Goal: Transaction & Acquisition: Purchase product/service

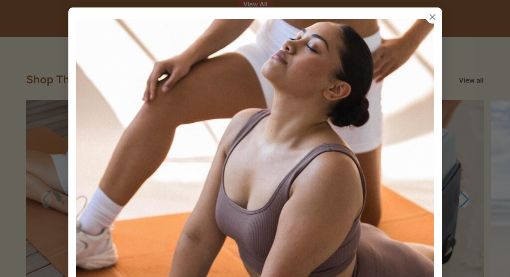
click at [434, 14] on circle "Close dialog" at bounding box center [432, 17] width 12 height 12
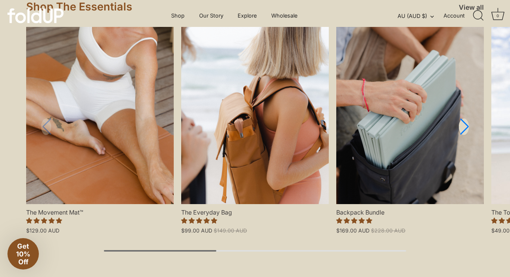
scroll to position [813, 0]
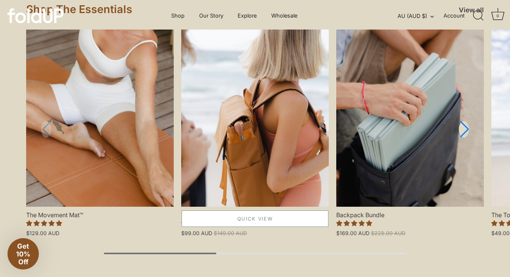
click at [255, 221] on link "Quick View" at bounding box center [255, 219] width 147 height 16
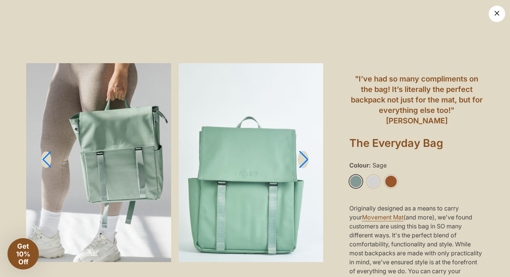
click at [307, 165] on link "Next slide" at bounding box center [303, 160] width 11 height 18
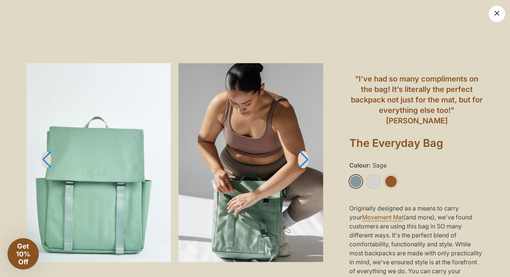
click at [307, 159] on link "Next slide" at bounding box center [303, 160] width 11 height 18
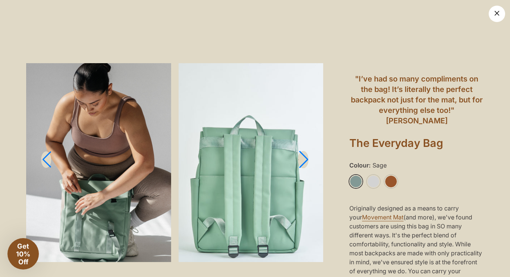
click at [307, 159] on link "Next slide" at bounding box center [303, 160] width 11 height 18
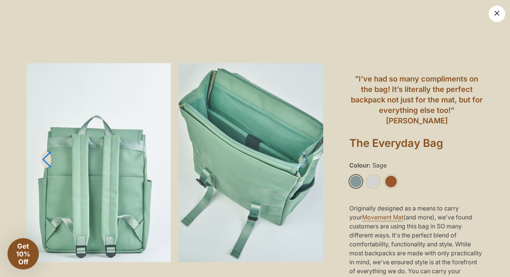
click at [307, 159] on img at bounding box center [251, 162] width 145 height 199
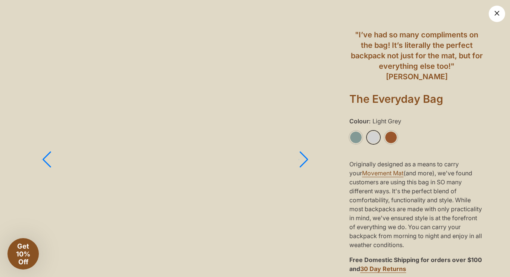
scroll to position [58, 0]
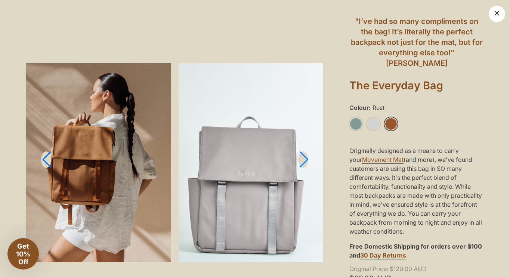
click at [494, 16] on link "×" at bounding box center [497, 14] width 16 height 16
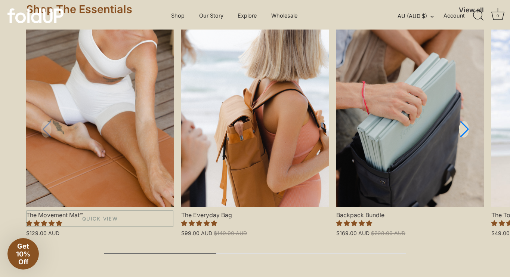
click at [82, 121] on link "The Movement Mat™" at bounding box center [100, 118] width 148 height 177
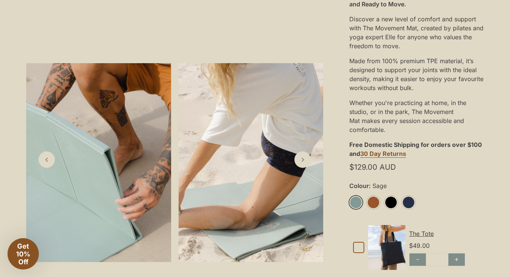
scroll to position [180, 0]
click at [303, 161] on polyline "Next slide" at bounding box center [303, 160] width 2 height 4
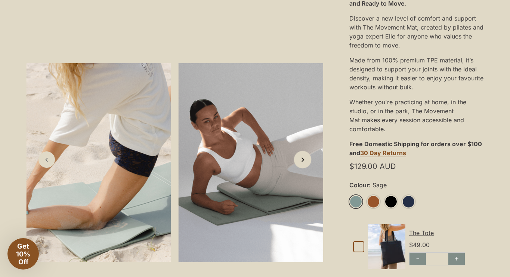
click at [303, 161] on polyline "Next slide" at bounding box center [303, 160] width 2 height 4
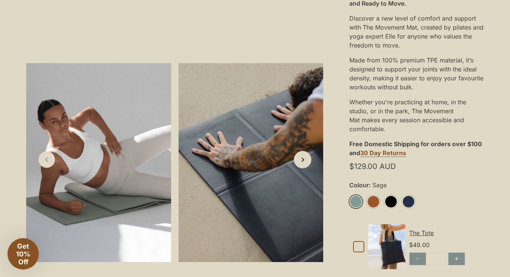
click at [303, 161] on polyline "Next slide" at bounding box center [303, 160] width 2 height 4
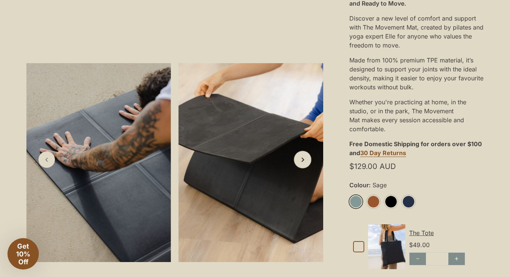
click at [303, 161] on polyline "Next slide" at bounding box center [303, 160] width 2 height 4
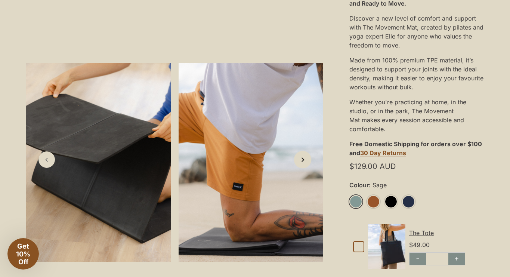
click at [303, 161] on polyline "Next slide" at bounding box center [303, 160] width 2 height 4
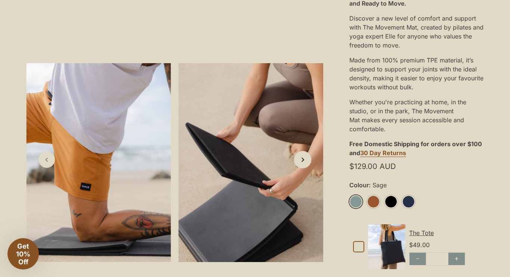
click at [303, 161] on polyline "Next slide" at bounding box center [303, 160] width 2 height 4
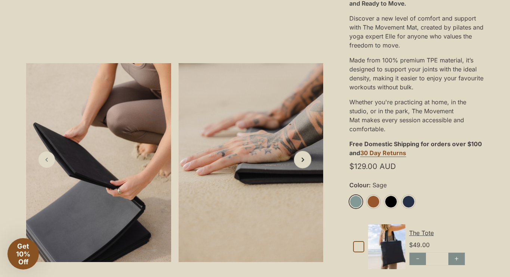
click at [303, 161] on polyline "Next slide" at bounding box center [303, 160] width 2 height 4
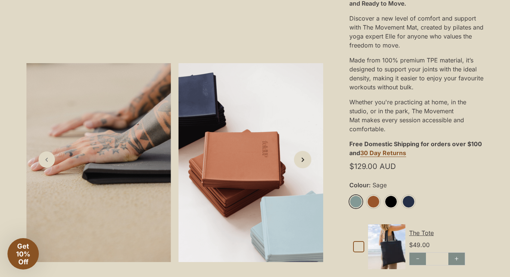
click at [303, 161] on polyline "Next slide" at bounding box center [303, 160] width 2 height 4
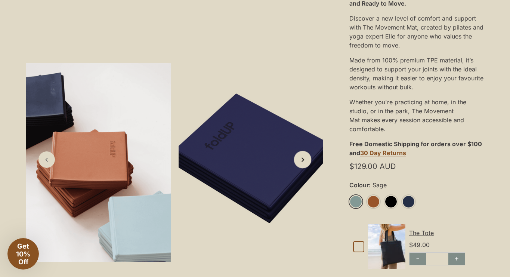
click at [303, 161] on polyline "Next slide" at bounding box center [303, 160] width 2 height 4
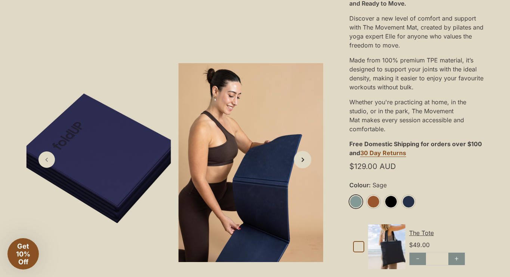
click at [303, 161] on polyline "Next slide" at bounding box center [303, 160] width 2 height 4
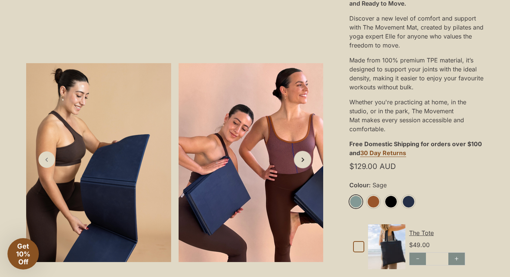
click at [303, 161] on polyline "Next slide" at bounding box center [303, 160] width 2 height 4
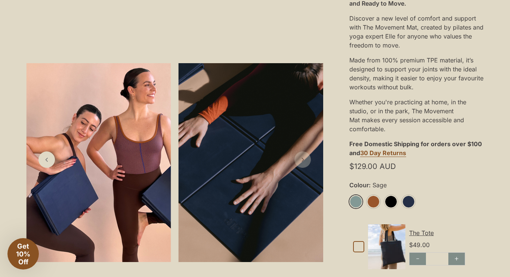
click at [303, 161] on polyline "Next slide" at bounding box center [303, 159] width 2 height 3
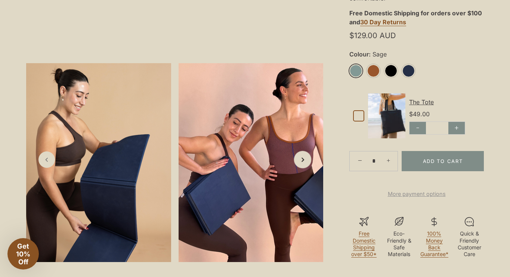
scroll to position [311, 0]
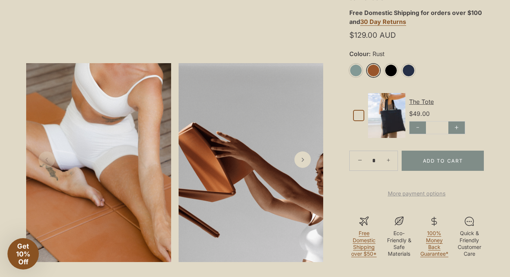
click at [377, 71] on link "Rust" at bounding box center [373, 70] width 13 height 13
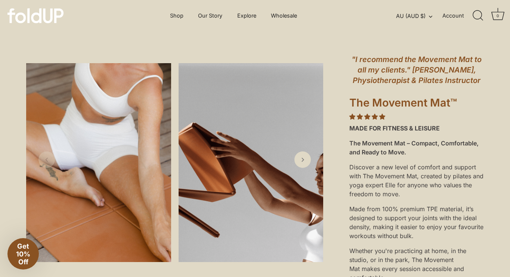
scroll to position [25, 0]
